Goal: Use online tool/utility: Use online tool/utility

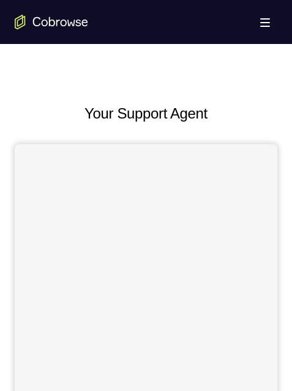
scroll to position [550, 0]
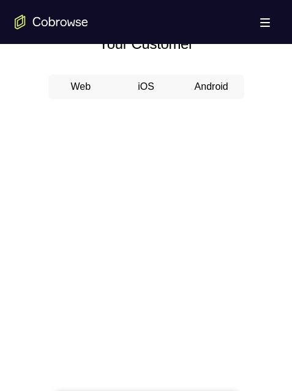
click at [212, 84] on button "Android" at bounding box center [211, 87] width 65 height 24
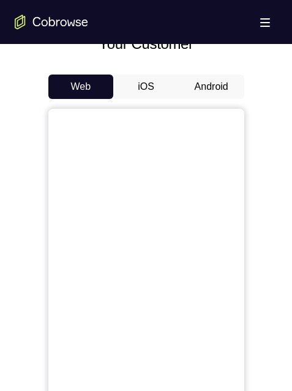
click at [203, 86] on button "Android" at bounding box center [211, 87] width 65 height 24
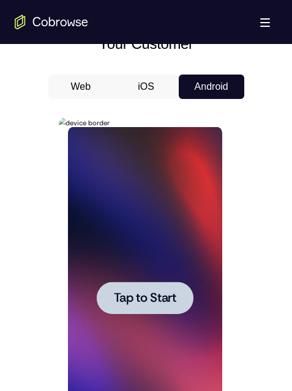
scroll to position [0, 0]
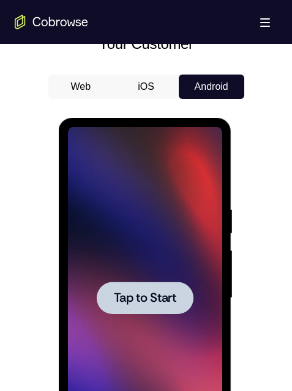
click at [152, 300] on span "Tap to Start" at bounding box center [145, 298] width 62 height 12
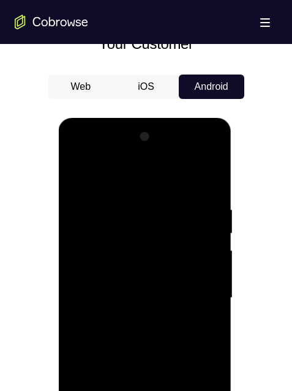
click at [259, 375] on div at bounding box center [146, 297] width 262 height 376
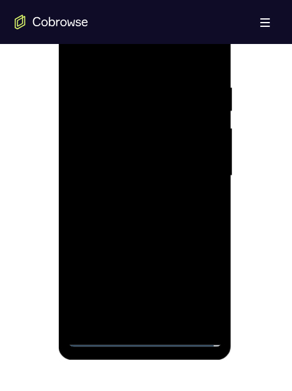
click at [142, 336] on div at bounding box center [145, 176] width 154 height 342
click at [205, 284] on div at bounding box center [145, 176] width 154 height 342
click at [116, 57] on div at bounding box center [145, 176] width 154 height 342
click at [194, 169] on div at bounding box center [145, 176] width 154 height 342
click at [131, 198] on div at bounding box center [145, 176] width 154 height 342
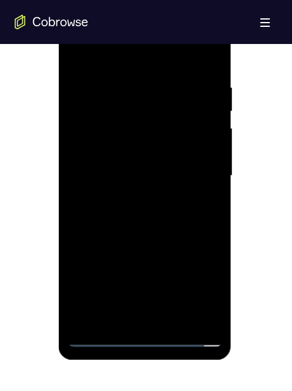
drag, startPoint x: 138, startPoint y: 165, endPoint x: 127, endPoint y: 163, distance: 11.1
click at [138, 164] on div at bounding box center [145, 176] width 154 height 342
click at [111, 151] on div at bounding box center [145, 176] width 154 height 342
drag, startPoint x: 145, startPoint y: 176, endPoint x: 106, endPoint y: 162, distance: 41.6
click at [145, 176] on div at bounding box center [145, 176] width 154 height 342
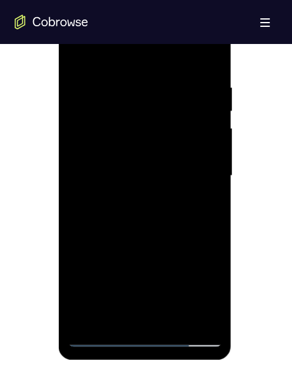
drag, startPoint x: 37, startPoint y: 342, endPoint x: 29, endPoint y: 327, distance: 17.5
click at [37, 342] on div at bounding box center [146, 175] width 262 height 376
click at [149, 225] on div at bounding box center [145, 176] width 154 height 342
click at [178, 316] on div at bounding box center [145, 176] width 154 height 342
click at [143, 242] on div at bounding box center [145, 176] width 154 height 342
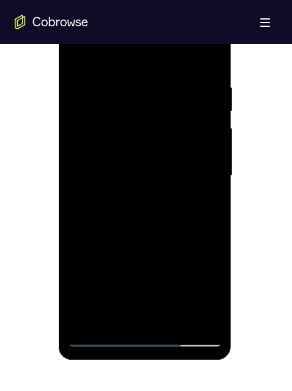
click at [150, 141] on div at bounding box center [145, 176] width 154 height 342
click at [120, 312] on div at bounding box center [145, 176] width 154 height 342
click at [203, 204] on div at bounding box center [145, 176] width 154 height 342
click at [78, 51] on div at bounding box center [145, 176] width 154 height 342
click at [80, 51] on div at bounding box center [145, 176] width 154 height 342
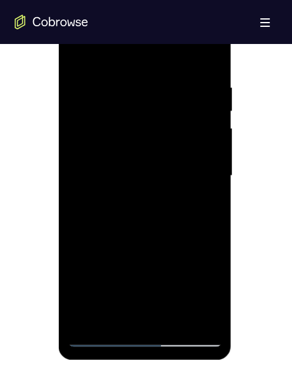
drag, startPoint x: 213, startPoint y: 54, endPoint x: 62, endPoint y: 64, distance: 152.0
click at [213, 54] on div at bounding box center [145, 176] width 154 height 342
click at [149, 103] on div at bounding box center [145, 176] width 154 height 342
click at [128, 84] on div at bounding box center [145, 176] width 154 height 342
click at [119, 81] on div at bounding box center [145, 176] width 154 height 342
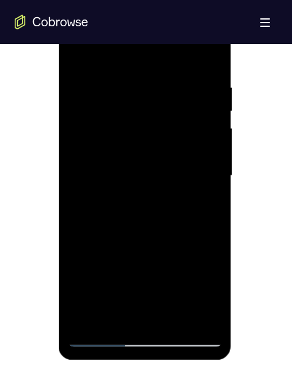
click at [91, 319] on div at bounding box center [145, 176] width 154 height 342
click at [91, 318] on div at bounding box center [145, 176] width 154 height 342
click at [212, 51] on div at bounding box center [145, 176] width 154 height 342
click at [211, 50] on div at bounding box center [145, 176] width 154 height 342
click at [117, 82] on div at bounding box center [145, 176] width 154 height 342
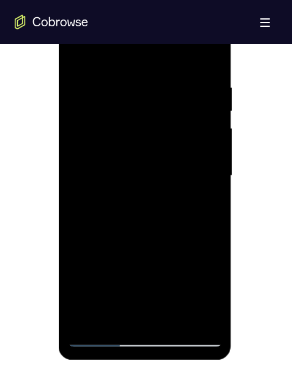
click at [117, 82] on div at bounding box center [145, 176] width 154 height 342
click at [160, 96] on div at bounding box center [145, 176] width 154 height 342
click at [84, 81] on div at bounding box center [145, 176] width 154 height 342
click at [87, 80] on div at bounding box center [145, 176] width 154 height 342
click at [80, 54] on div at bounding box center [145, 176] width 154 height 342
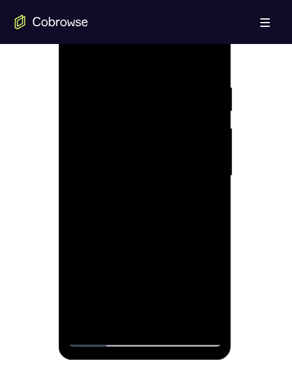
click at [77, 51] on div at bounding box center [145, 176] width 154 height 342
click at [205, 319] on div at bounding box center [145, 176] width 154 height 342
click at [86, 319] on div at bounding box center [145, 176] width 154 height 342
click at [171, 320] on div at bounding box center [145, 176] width 154 height 342
drag, startPoint x: 152, startPoint y: 286, endPoint x: 149, endPoint y: 187, distance: 99.1
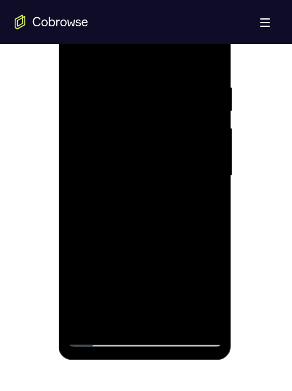
click at [149, 187] on div at bounding box center [145, 176] width 154 height 342
click at [130, 304] on div at bounding box center [145, 176] width 154 height 342
click at [199, 290] on div at bounding box center [145, 176] width 154 height 342
click at [168, 289] on div at bounding box center [145, 176] width 154 height 342
click at [144, 275] on div at bounding box center [145, 176] width 154 height 342
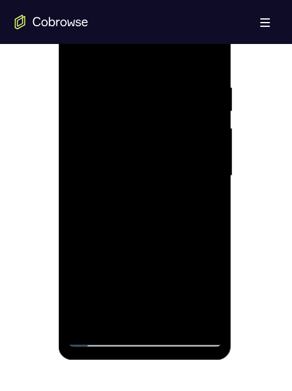
click at [160, 180] on div at bounding box center [145, 176] width 154 height 342
click at [74, 54] on div at bounding box center [145, 176] width 154 height 342
drag, startPoint x: 136, startPoint y: 286, endPoint x: 149, endPoint y: 183, distance: 104.2
click at [149, 183] on div at bounding box center [145, 176] width 154 height 342
click at [78, 49] on div at bounding box center [145, 176] width 154 height 342
